Goal: Check status: Check status

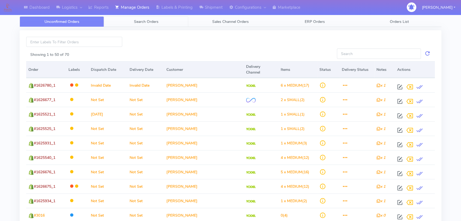
click at [151, 22] on span "Search Orders" at bounding box center [146, 21] width 25 height 5
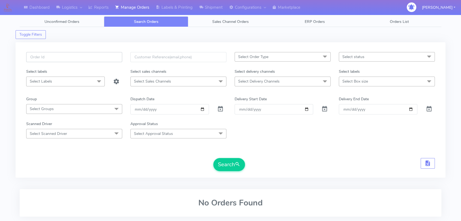
click at [96, 60] on input "text" at bounding box center [74, 57] width 96 height 10
paste input "1625375"
type input "1625375"
click at [220, 108] on span at bounding box center [220, 110] width 7 height 5
click at [227, 163] on button "Search" at bounding box center [229, 164] width 32 height 13
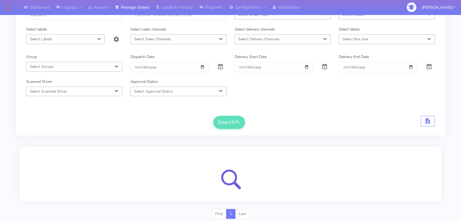
scroll to position [60, 0]
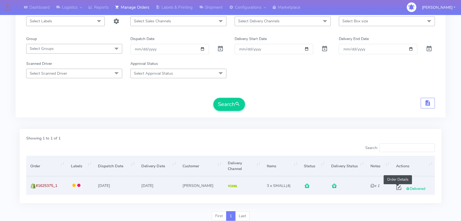
click at [395, 186] on span at bounding box center [399, 188] width 10 height 5
select select "5"
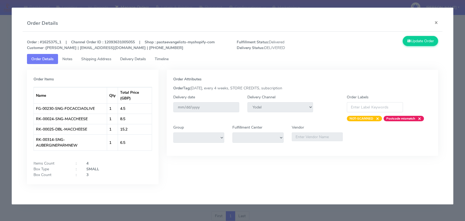
click at [131, 58] on span "Delivery Details" at bounding box center [133, 58] width 26 height 5
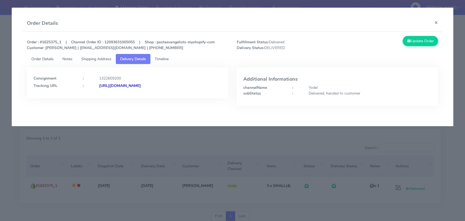
drag, startPoint x: 202, startPoint y: 87, endPoint x: 168, endPoint y: 85, distance: 34.7
click at [168, 85] on div "[URL][DOMAIN_NAME]" at bounding box center [160, 86] width 131 height 6
click at [212, 91] on div "Consignment : 1322609200 Tracking URL : [URL][DOMAIN_NAME]" at bounding box center [127, 82] width 201 height 31
drag, startPoint x: 212, startPoint y: 89, endPoint x: 158, endPoint y: 85, distance: 53.8
click at [158, 85] on div "Consignment : 1322609200 Tracking URL : [URL][DOMAIN_NAME]" at bounding box center [127, 82] width 201 height 31
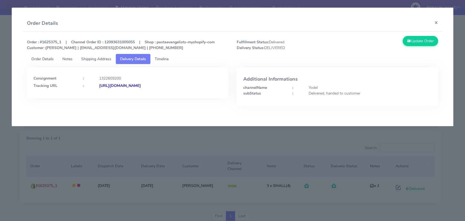
copy strong "JJD0002249960901154"
click at [415, 25] on button "×" at bounding box center [436, 22] width 12 height 14
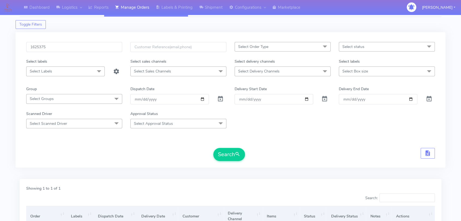
scroll to position [0, 0]
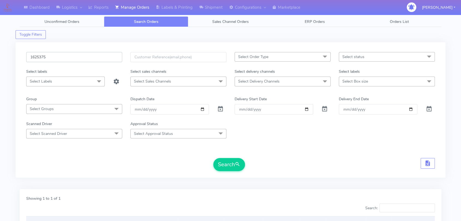
click at [76, 59] on input "1625375" at bounding box center [74, 57] width 96 height 10
paste input "[EMAIL_ADDRESS][DOMAIN_NAME]"
paste input "3702_1"
type input "1623702_1"
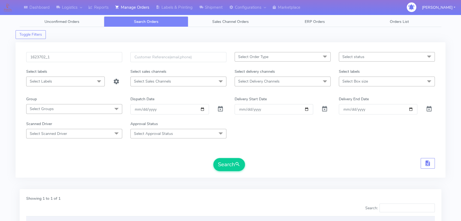
click at [185, 133] on span "Select Approval Status" at bounding box center [178, 134] width 96 height 10
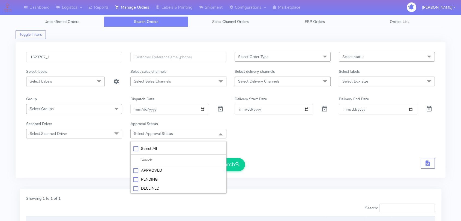
click at [245, 143] on form "1623702_1 Select Order Type Select All MEALS ATAVI One Off Pasta Club Gift Kit …" at bounding box center [230, 111] width 408 height 119
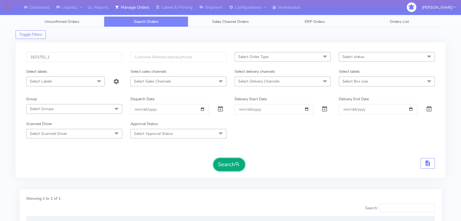
click at [232, 164] on button "Search" at bounding box center [229, 164] width 32 height 13
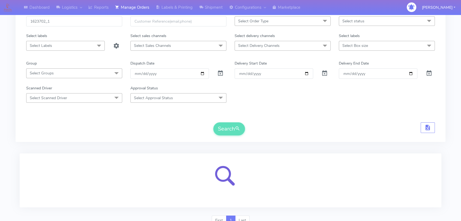
scroll to position [60, 0]
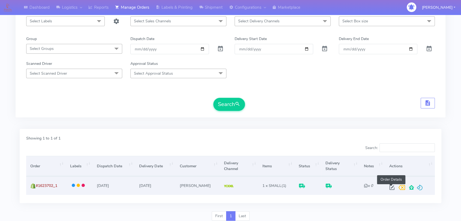
click at [389, 186] on span at bounding box center [392, 188] width 10 height 5
select select "5"
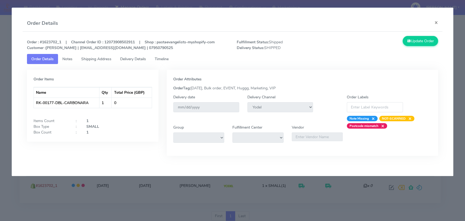
click at [130, 59] on span "Delivery Details" at bounding box center [133, 58] width 26 height 5
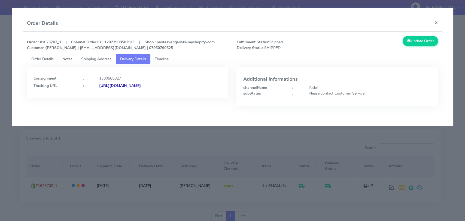
drag, startPoint x: 206, startPoint y: 89, endPoint x: 157, endPoint y: 84, distance: 49.0
click at [157, 84] on div "Consignment : 1300565827 Tracking URL : [URL][DOMAIN_NAME]" at bounding box center [127, 82] width 201 height 31
copy strong "/JJD0002249960898495"
click at [415, 24] on button "×" at bounding box center [436, 22] width 12 height 14
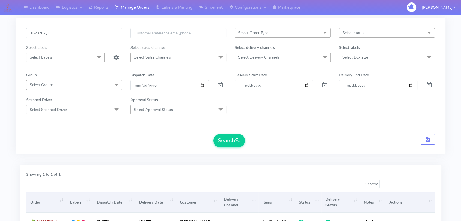
scroll to position [0, 0]
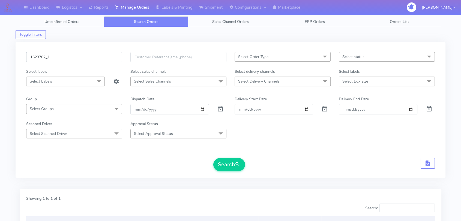
drag, startPoint x: 65, startPoint y: 58, endPoint x: 0, endPoint y: 54, distance: 65.0
click at [0, 54] on div "Dashboard Logistics [GEOGRAPHIC_DATA] Logistics Reports Manage Orders Labels & …" at bounding box center [230, 148] width 461 height 276
paste input "98"
type input "1623798_1"
click at [226, 161] on button "Search" at bounding box center [229, 164] width 32 height 13
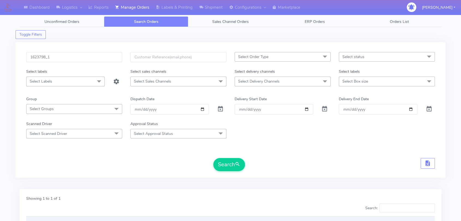
click at [342, 157] on form "1623798_1 Select Order Type Select All MEALS ATAVI One Off Pasta Club Gift Kit …" at bounding box center [230, 111] width 408 height 119
click at [237, 165] on span "submit" at bounding box center [237, 164] width 5 height 7
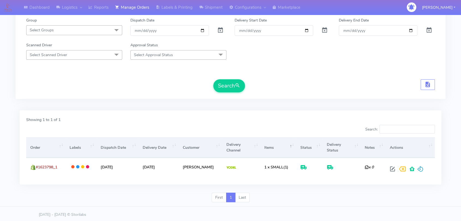
scroll to position [80, 0]
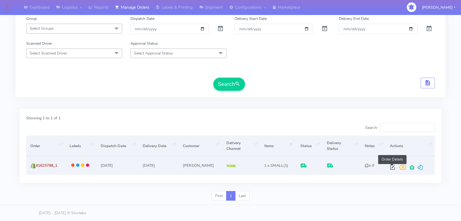
click at [392, 167] on span at bounding box center [392, 168] width 10 height 5
select select "5"
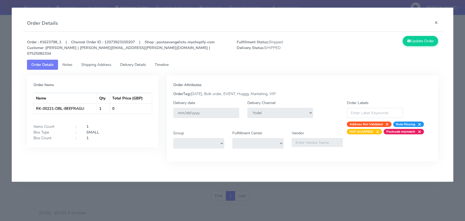
click at [141, 62] on span "Delivery Details" at bounding box center [133, 64] width 26 height 5
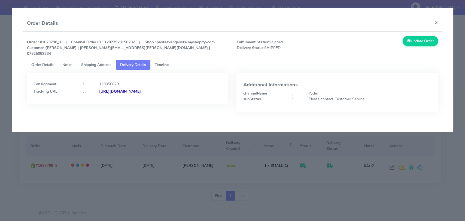
copy strong "JJD0002249960898577"
drag, startPoint x: 207, startPoint y: 94, endPoint x: 158, endPoint y: 88, distance: 49.2
click at [158, 88] on div "Consignment : 1300568291 Tracking URL : [URL][DOMAIN_NAME]" at bounding box center [127, 88] width 201 height 31
click at [415, 22] on button "×" at bounding box center [436, 22] width 12 height 14
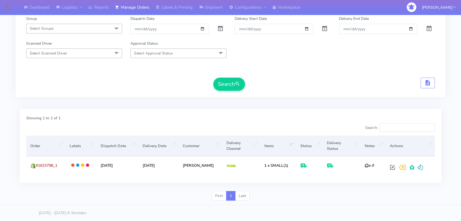
scroll to position [0, 0]
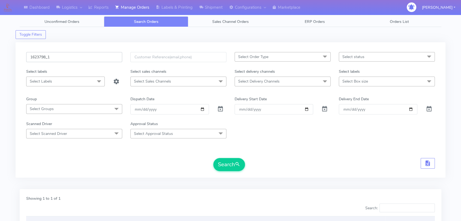
click at [64, 61] on input "1623798_1" at bounding box center [74, 57] width 96 height 10
click at [64, 60] on input "1623798_1" at bounding box center [74, 57] width 96 height 10
click at [233, 170] on button "Search" at bounding box center [229, 164] width 32 height 13
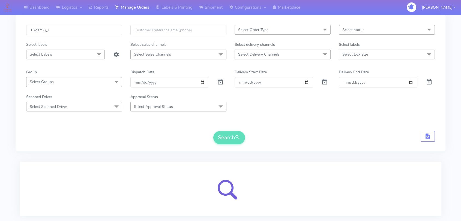
scroll to position [60, 0]
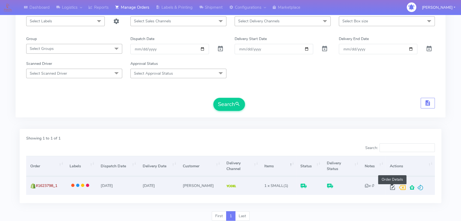
click at [393, 186] on span at bounding box center [392, 188] width 10 height 5
select select "5"
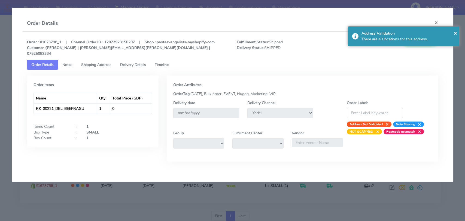
click at [134, 62] on span "Delivery Details" at bounding box center [133, 64] width 26 height 5
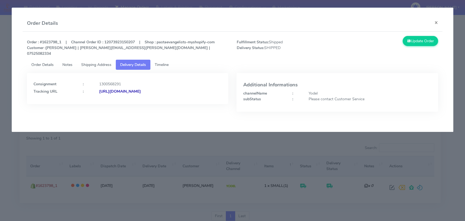
copy strong "JJD0002249960898577"
drag, startPoint x: 201, startPoint y: 86, endPoint x: 158, endPoint y: 85, distance: 42.3
click at [158, 89] on div "[URL][DOMAIN_NAME]" at bounding box center [160, 92] width 131 height 6
click at [415, 21] on button "×" at bounding box center [436, 22] width 12 height 14
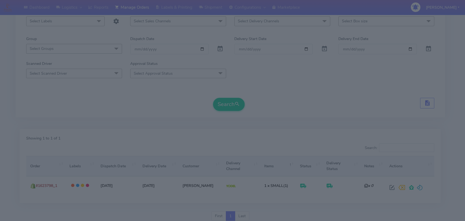
click at [415, 21] on div "Update Order" at bounding box center [389, 19] width 105 height 20
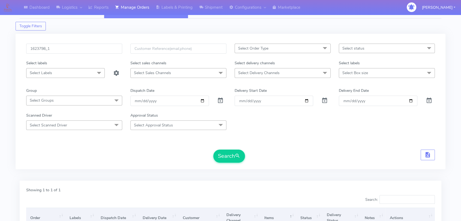
scroll to position [0, 0]
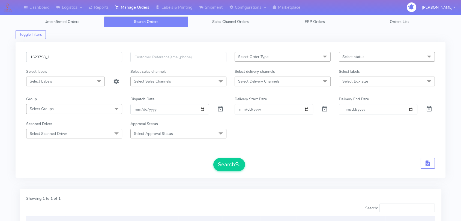
click at [59, 59] on input "1623798_1" at bounding box center [74, 57] width 96 height 10
paste input "0633"
type input "1620633"
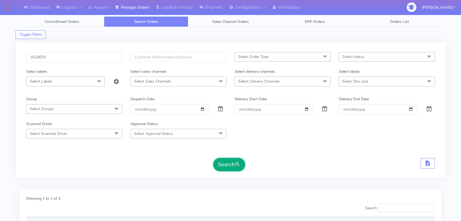
click at [230, 159] on button "Search" at bounding box center [229, 164] width 32 height 13
click at [235, 161] on span "submit" at bounding box center [237, 164] width 5 height 7
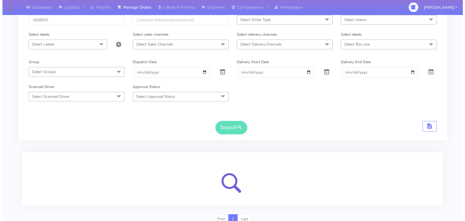
scroll to position [60, 0]
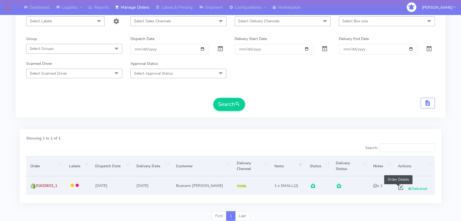
click at [396, 188] on span at bounding box center [400, 188] width 10 height 5
select select "5"
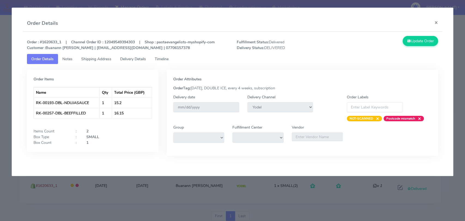
click at [89, 59] on span "Shipping Address" at bounding box center [96, 58] width 30 height 5
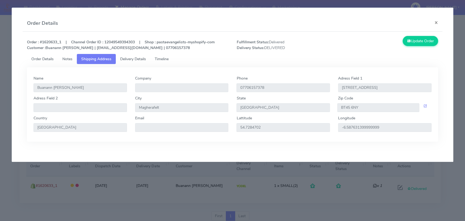
click at [132, 58] on span "Delivery Details" at bounding box center [133, 58] width 26 height 5
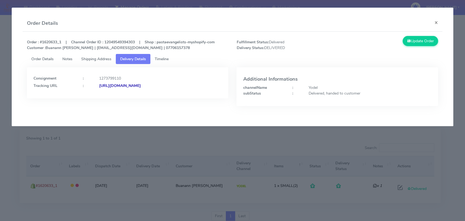
drag, startPoint x: 212, startPoint y: 91, endPoint x: 158, endPoint y: 89, distance: 54.0
click at [158, 89] on div "Consignment : 1273799110 Tracking URL : [URL][DOMAIN_NAME]" at bounding box center [127, 82] width 201 height 31
copy strong "JJD0002249960887657"
